Goal: Task Accomplishment & Management: Manage account settings

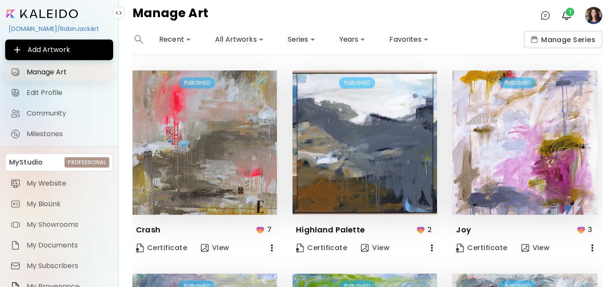
click at [46, 72] on span "Manage Art" at bounding box center [67, 72] width 81 height 9
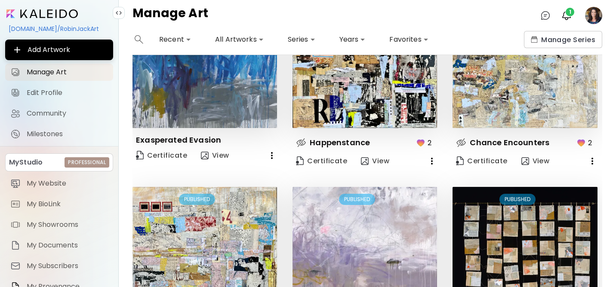
scroll to position [617, 0]
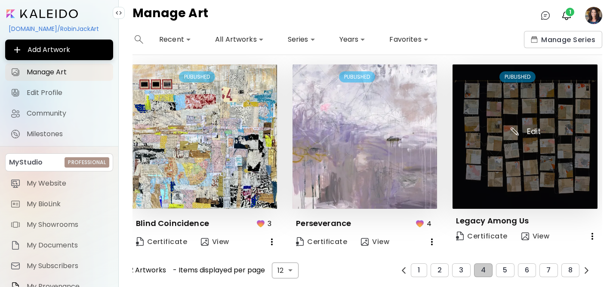
click at [551, 173] on img at bounding box center [525, 137] width 145 height 145
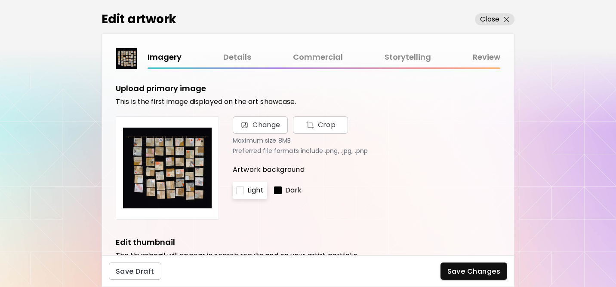
click at [238, 58] on link "Details" at bounding box center [237, 57] width 28 height 12
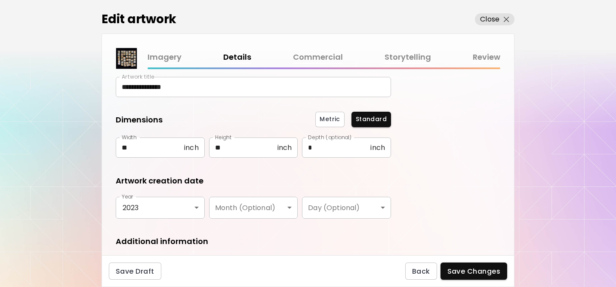
scroll to position [154, 0]
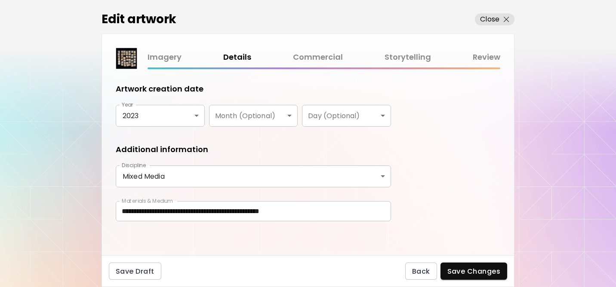
click at [416, 59] on link "Storytelling" at bounding box center [408, 57] width 46 height 12
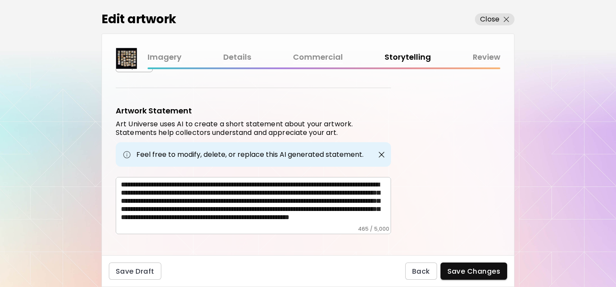
scroll to position [312, 0]
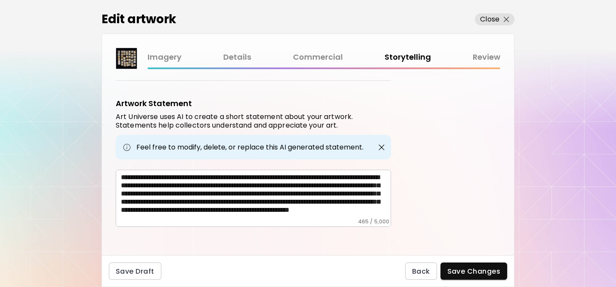
click at [478, 54] on link "Review" at bounding box center [487, 57] width 28 height 12
